Goal: Use online tool/utility: Use online tool/utility

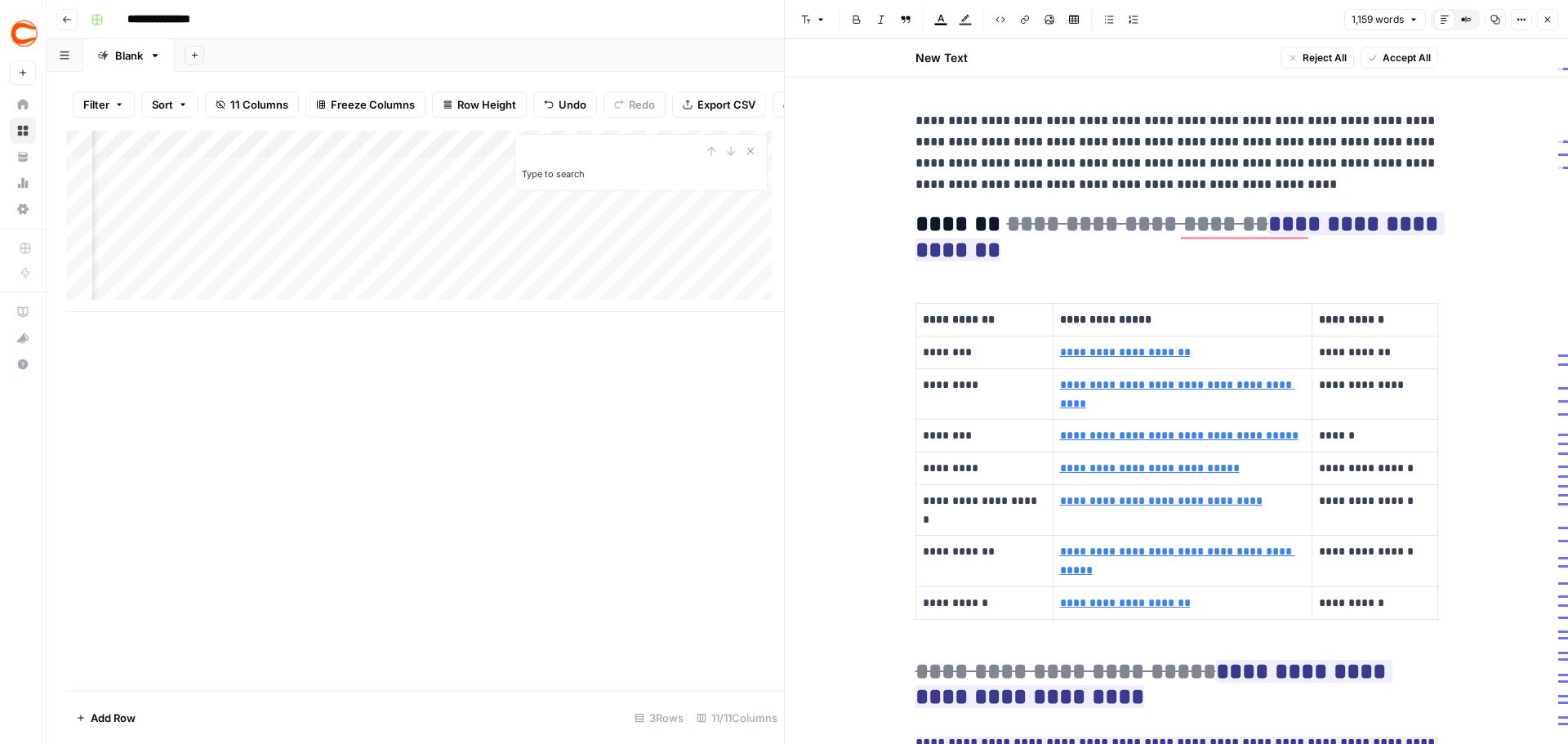
scroll to position [0, 287]
click at [1521, 26] on button "Options" at bounding box center [1522, 19] width 21 height 21
click at [1464, 27] on button "Compare Old vs New Content" at bounding box center [1466, 19] width 21 height 21
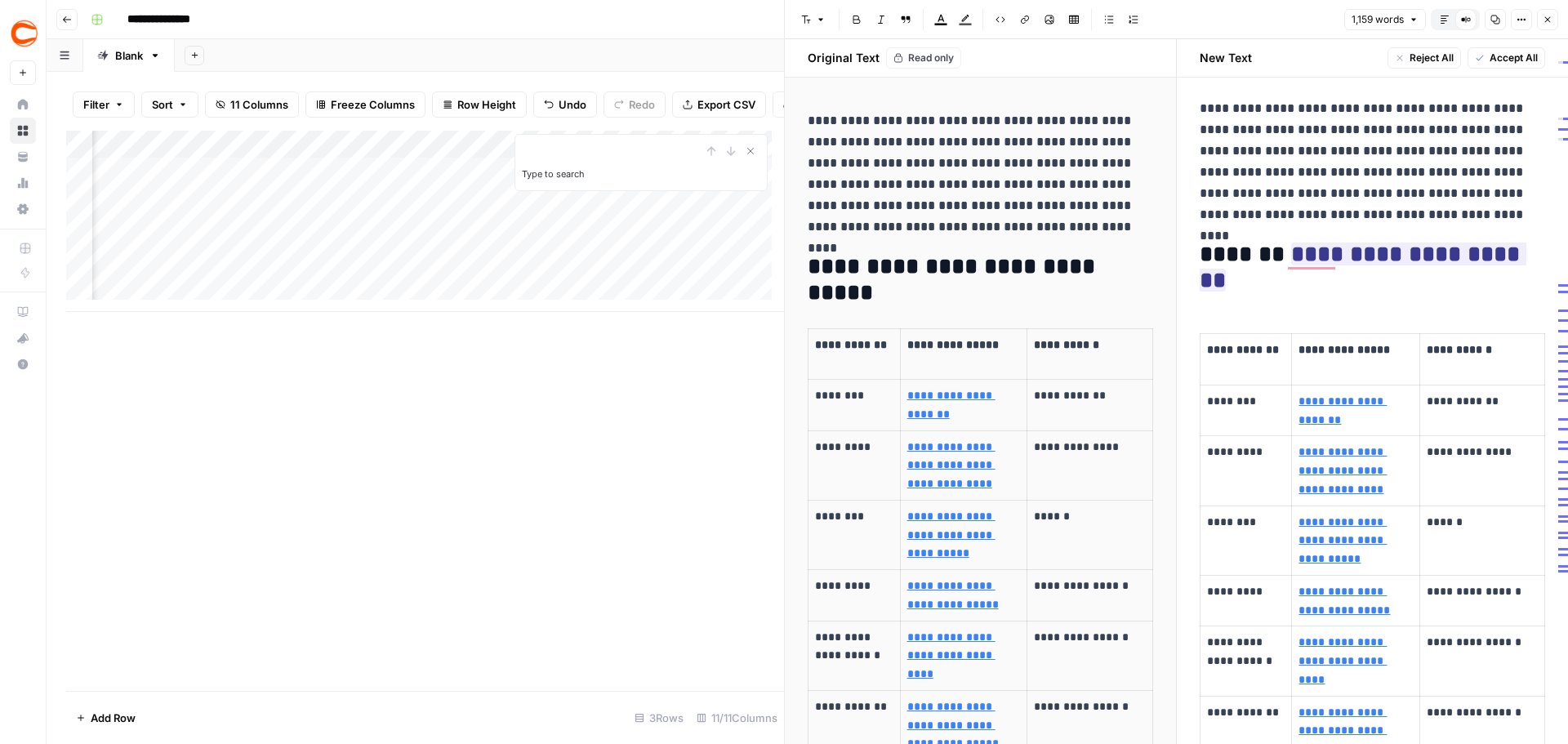
scroll to position [0, 0]
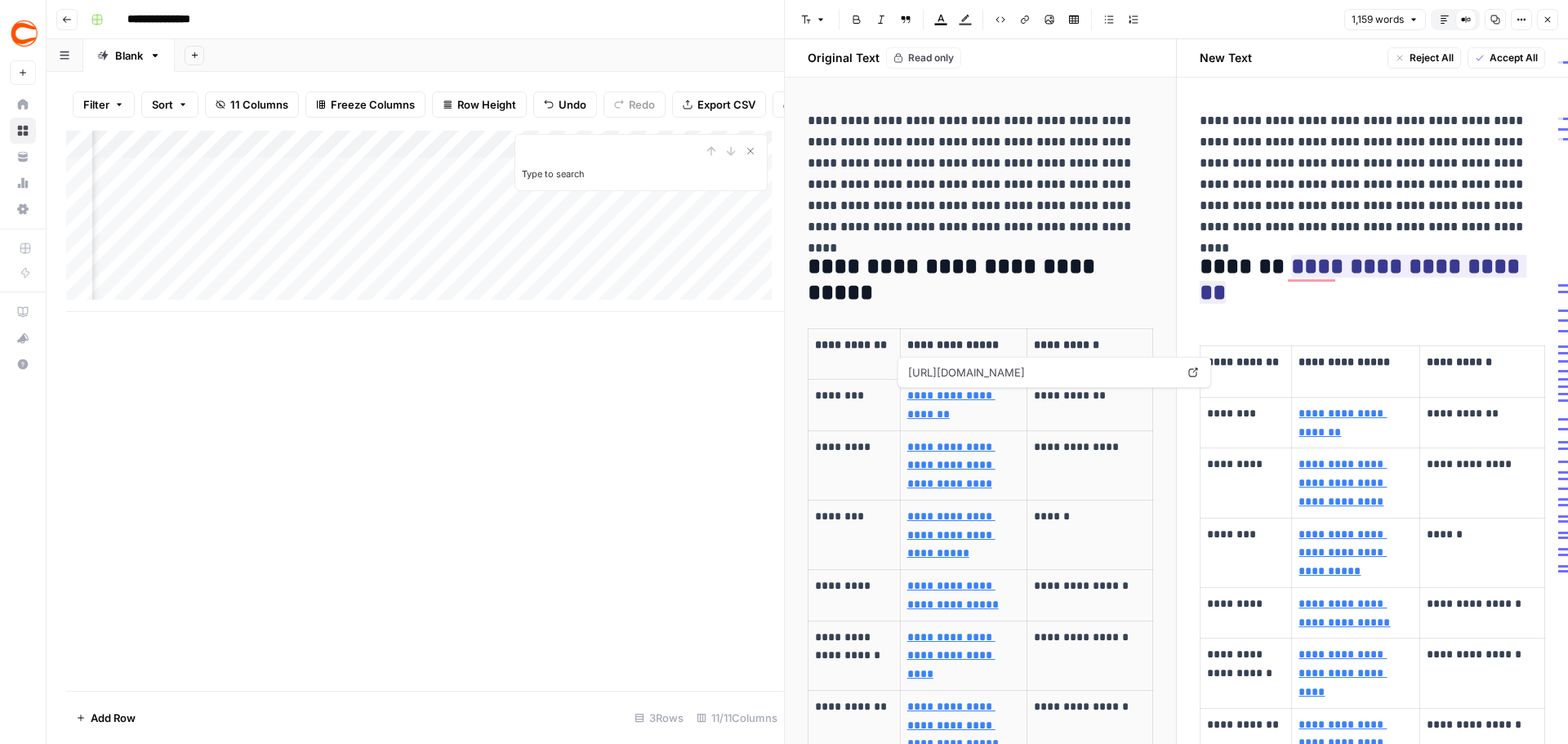
click at [1356, 185] on p "**********" at bounding box center [1367, 174] width 334 height 127
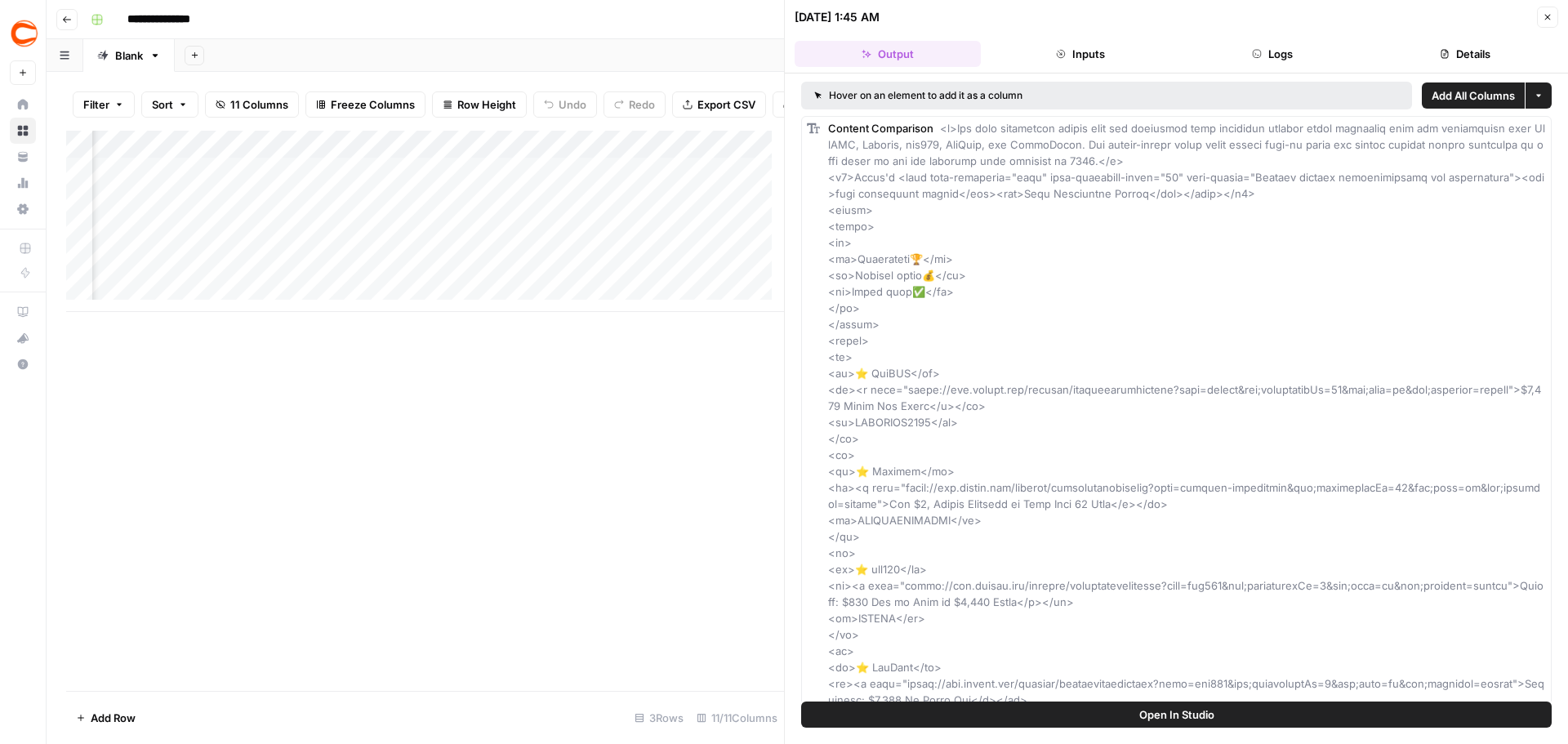
scroll to position [0, 450]
